Goal: Task Accomplishment & Management: Manage account settings

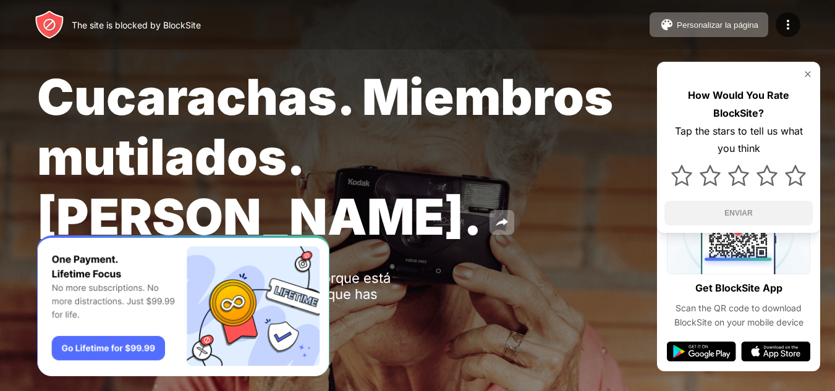
click at [805, 71] on img at bounding box center [808, 74] width 10 height 10
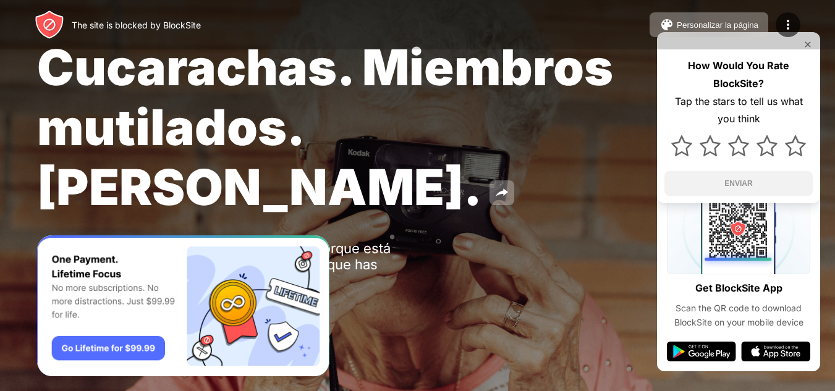
scroll to position [31, 0]
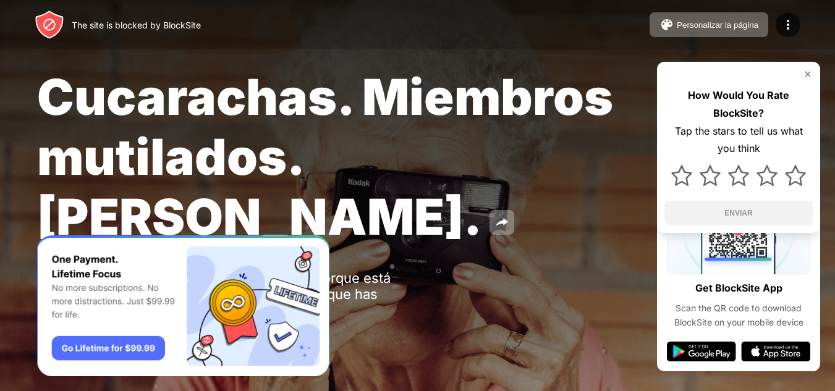
click at [814, 78] on div "How Would You Rate BlockSite? Tap the stars to tell us what you think ENVIAR" at bounding box center [738, 147] width 163 height 171
click at [806, 69] on img at bounding box center [808, 74] width 10 height 10
click at [489, 214] on button at bounding box center [501, 222] width 25 height 25
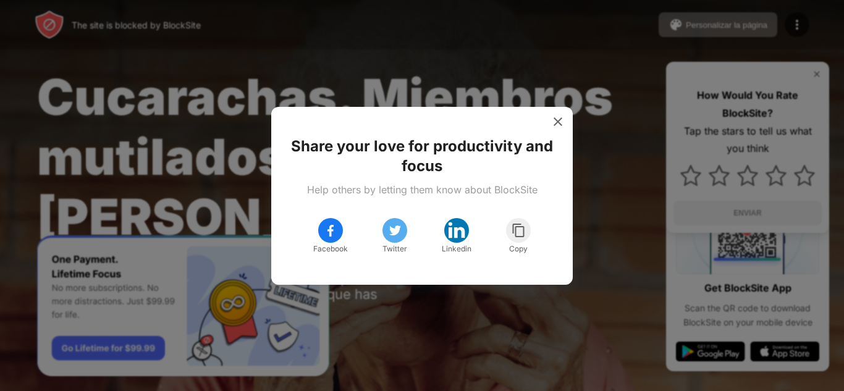
click at [516, 232] on img at bounding box center [518, 230] width 15 height 15
click at [563, 125] on img at bounding box center [558, 122] width 12 height 12
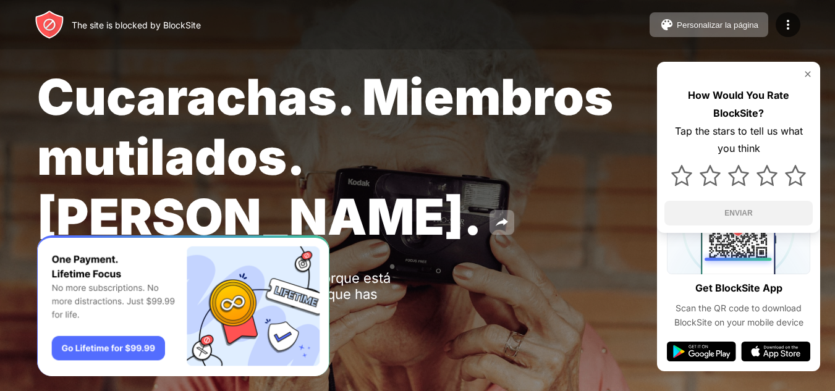
scroll to position [31, 0]
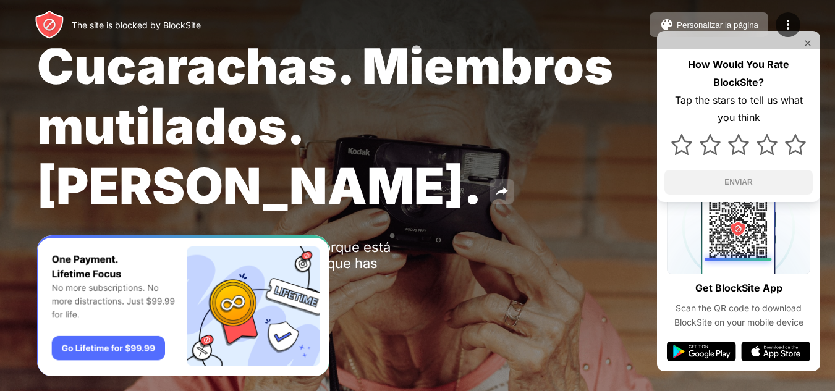
click at [489, 179] on button at bounding box center [501, 191] width 25 height 25
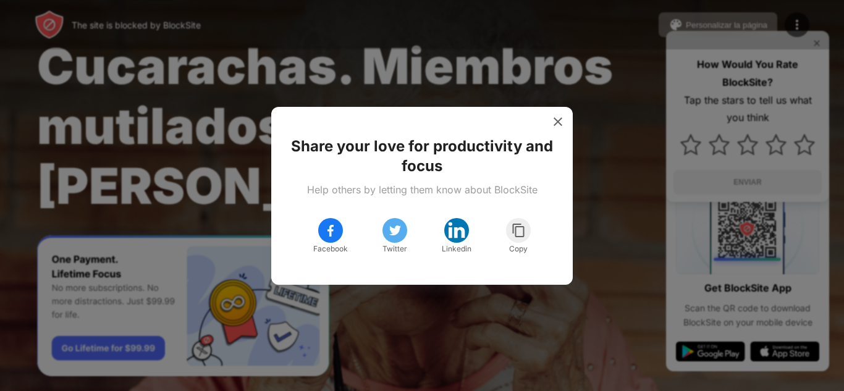
click at [518, 235] on img at bounding box center [518, 230] width 15 height 15
click at [557, 117] on img at bounding box center [558, 122] width 12 height 12
